Goal: Task Accomplishment & Management: Manage account settings

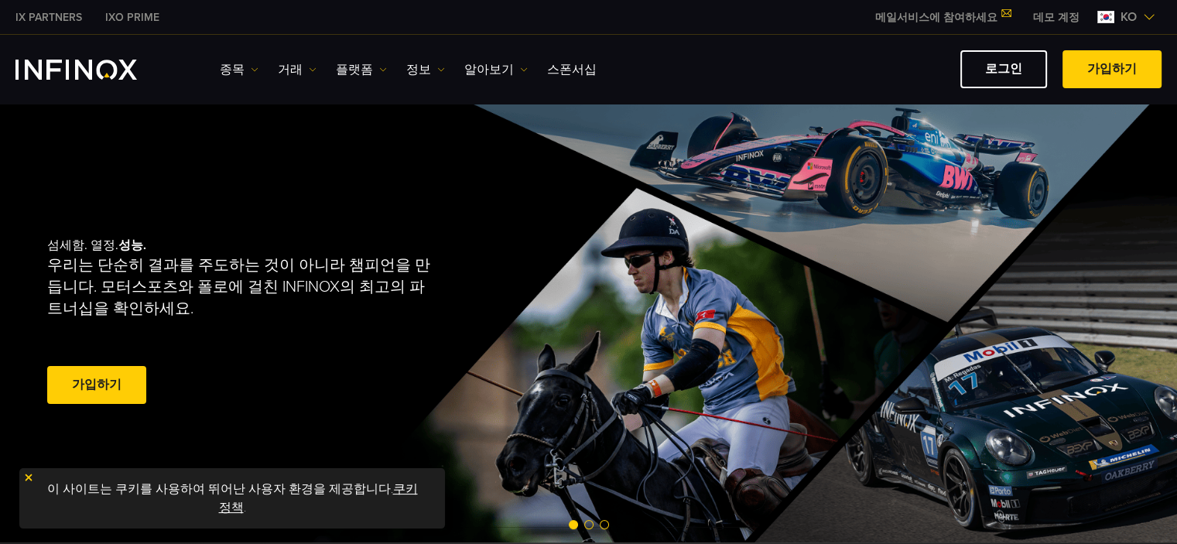
click at [1021, 67] on link "로그인" at bounding box center [1003, 69] width 87 height 38
drag, startPoint x: 0, startPoint y: 0, endPoint x: 1021, endPoint y: 67, distance: 1022.7
click at [1021, 67] on link "로그인" at bounding box center [1003, 69] width 87 height 38
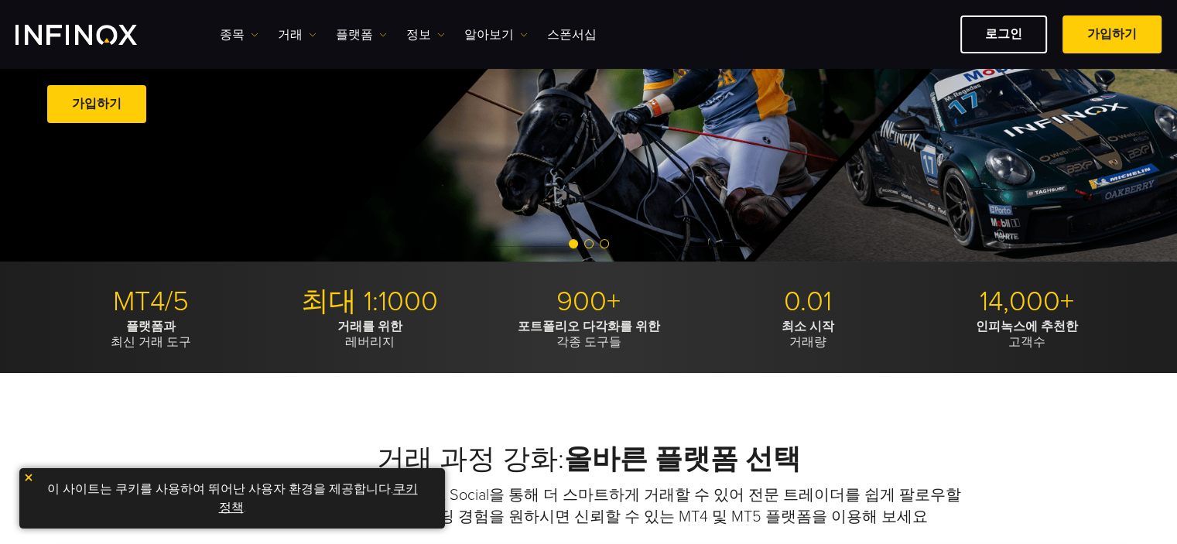
scroll to position [696, 0]
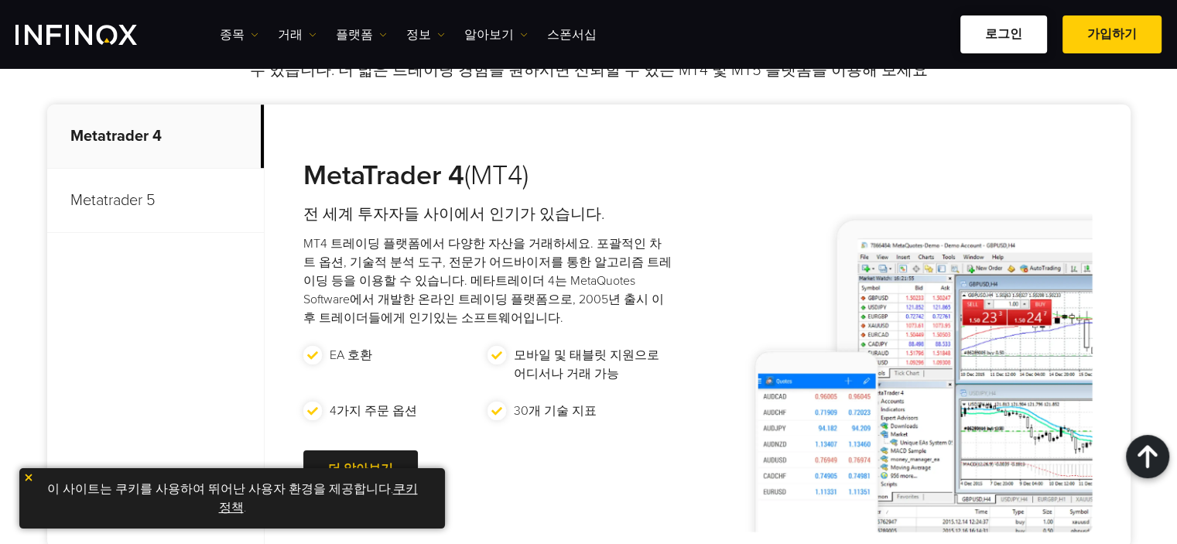
click at [1010, 36] on link "로그인" at bounding box center [1003, 34] width 87 height 38
click at [1010, 37] on link "로그인" at bounding box center [1003, 34] width 87 height 38
